Goal: Information Seeking & Learning: Compare options

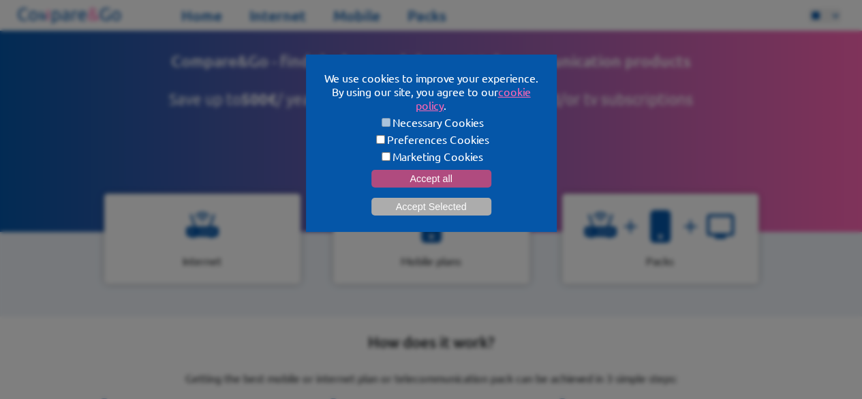
drag, startPoint x: 0, startPoint y: 0, endPoint x: 399, endPoint y: 185, distance: 440.0
click at [399, 185] on button "Accept all" at bounding box center [431, 179] width 120 height 18
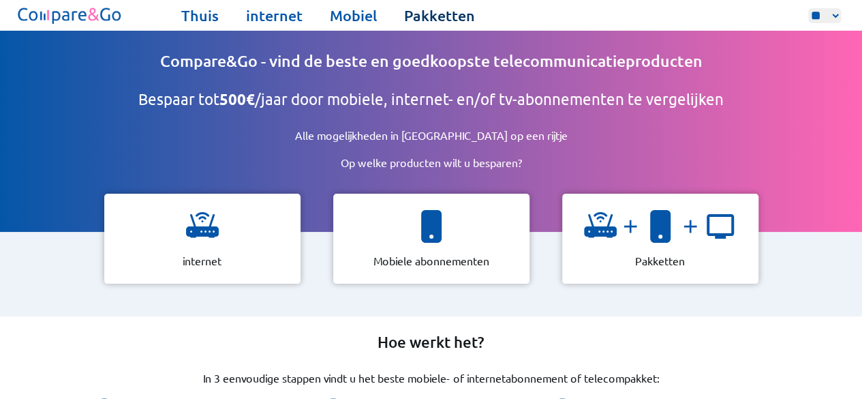
click at [431, 16] on font "Pakketten" at bounding box center [439, 15] width 71 height 18
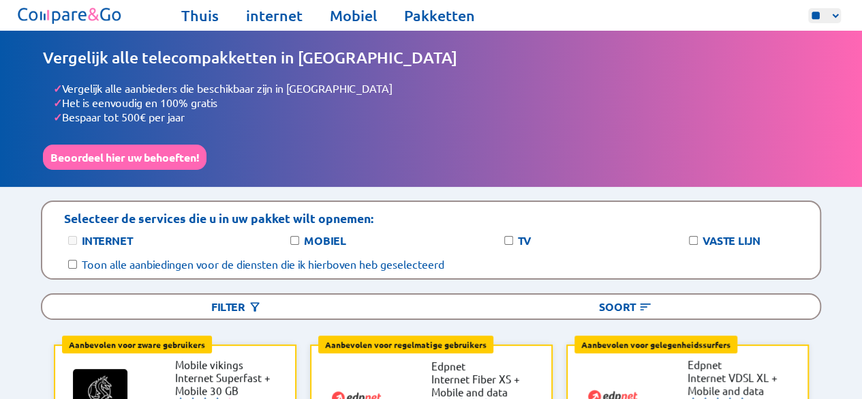
click at [320, 238] on font "Mobiel" at bounding box center [325, 240] width 42 height 14
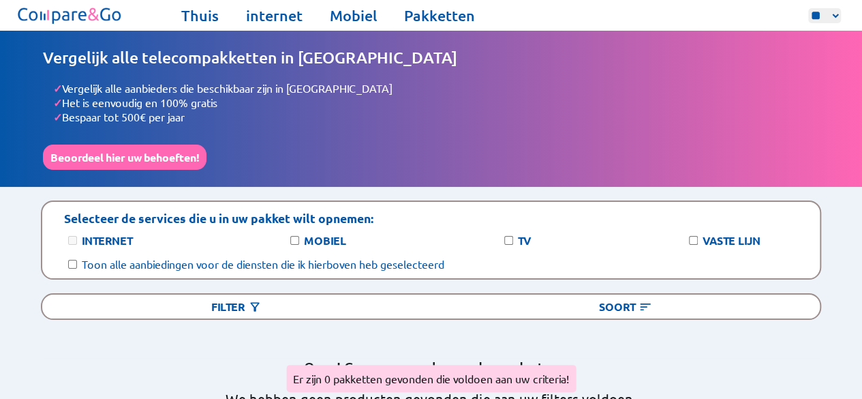
click at [529, 239] on font "TV" at bounding box center [524, 240] width 13 height 14
